Goal: Use online tool/utility: Utilize a website feature to perform a specific function

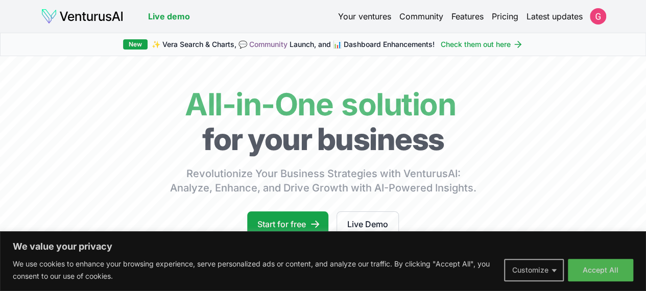
click at [554, 268] on button "Customize" at bounding box center [534, 270] width 60 height 22
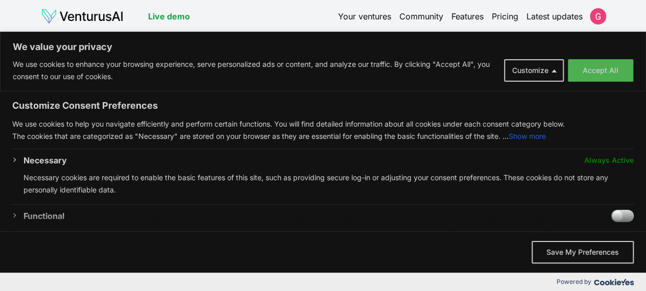
click at [596, 159] on span "Always Active" at bounding box center [609, 160] width 50 height 12
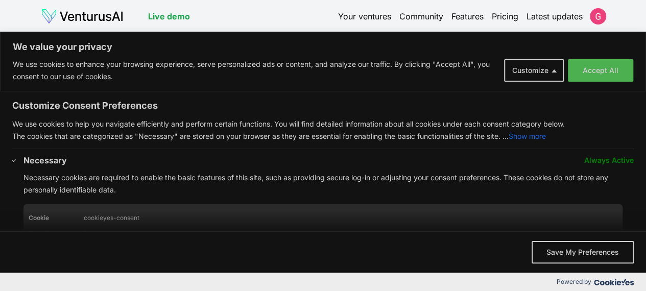
click at [619, 155] on span "Always Active" at bounding box center [609, 160] width 50 height 12
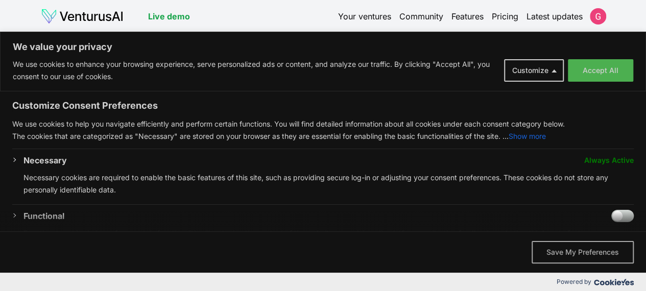
click at [582, 248] on button "Save My Preferences" at bounding box center [583, 252] width 102 height 22
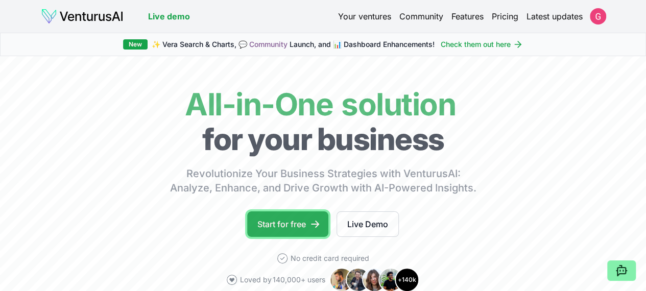
click at [286, 237] on link "Start for free" at bounding box center [287, 225] width 81 height 26
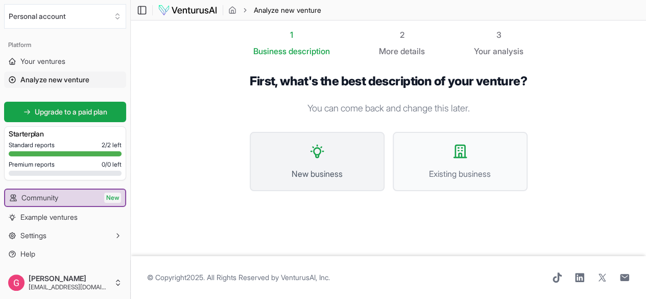
click at [305, 168] on span "New business" at bounding box center [317, 174] width 112 height 12
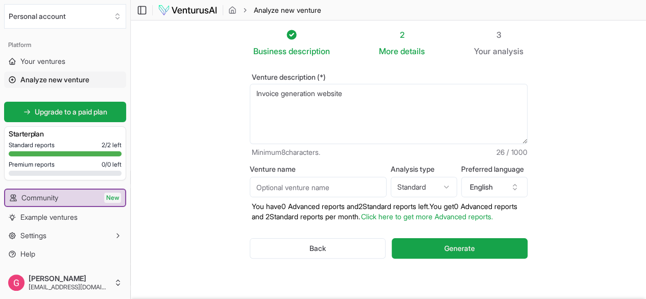
click at [350, 109] on textarea "Invoice generation website" at bounding box center [389, 114] width 278 height 60
click at [250, 93] on textarea "Invoice generation website" at bounding box center [389, 114] width 278 height 60
click at [417, 93] on textarea "Invoice generation website" at bounding box center [389, 114] width 278 height 60
click at [462, 92] on textarea "Invoice generation website" at bounding box center [389, 114] width 278 height 60
click at [452, 92] on textarea "Invoice generation website" at bounding box center [389, 114] width 278 height 60
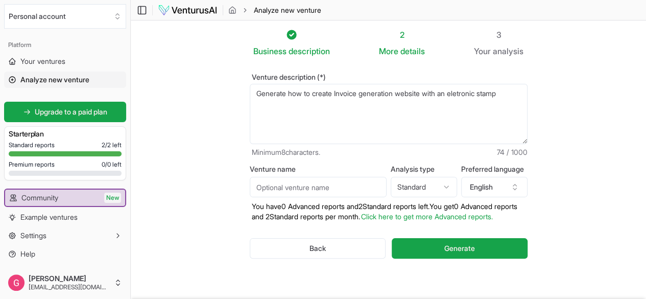
click at [452, 92] on textarea "Invoice generation website" at bounding box center [389, 114] width 278 height 60
click at [512, 95] on textarea "Invoice generation website" at bounding box center [389, 114] width 278 height 60
type textarea "Generate how to create Invoice generation website with an electronic stamp"
click at [459, 248] on span "Generate" at bounding box center [459, 248] width 31 height 10
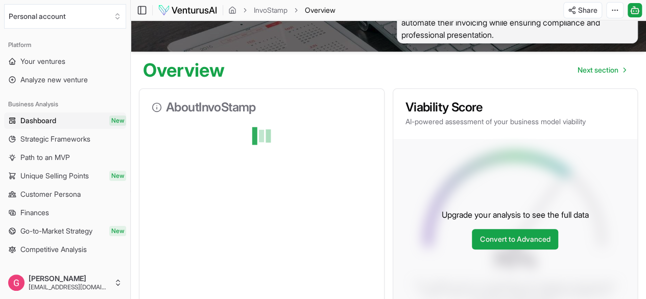
scroll to position [69, 0]
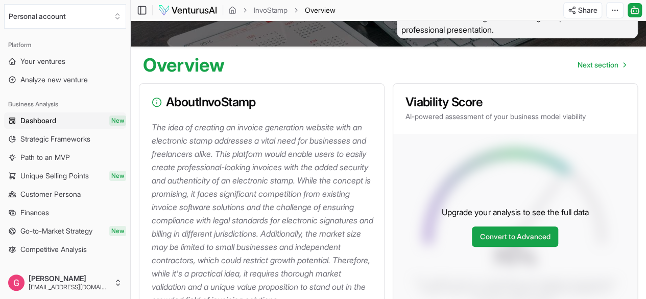
drag, startPoint x: 650, startPoint y: 64, endPoint x: 311, endPoint y: 174, distance: 356.7
click at [311, 174] on p "The idea of creating an invoice generation website with an electronic stamp add…" at bounding box center [264, 214] width 224 height 186
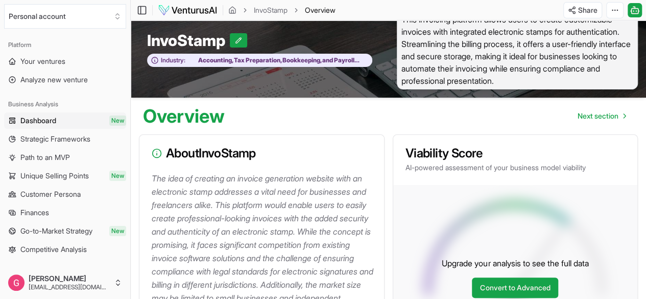
scroll to position [0, 0]
